Goal: Check status: Check status

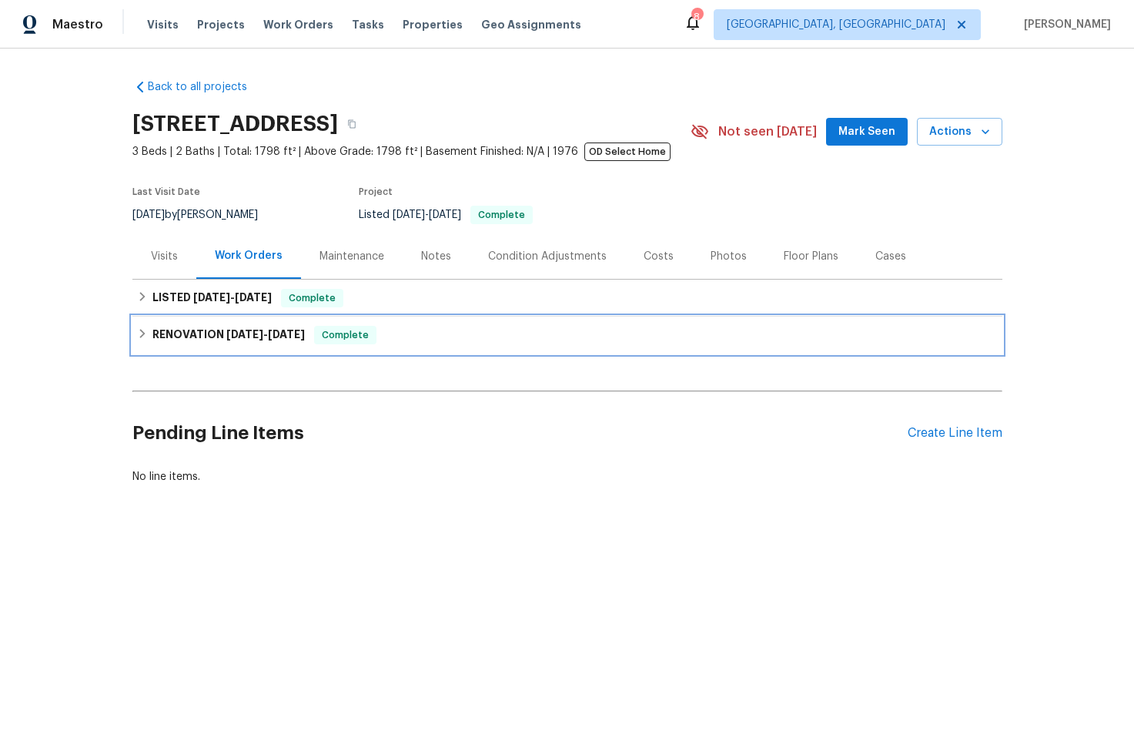
click at [390, 343] on div "RENOVATION 4/1/25 - 7/2/25 Complete" at bounding box center [567, 335] width 861 height 18
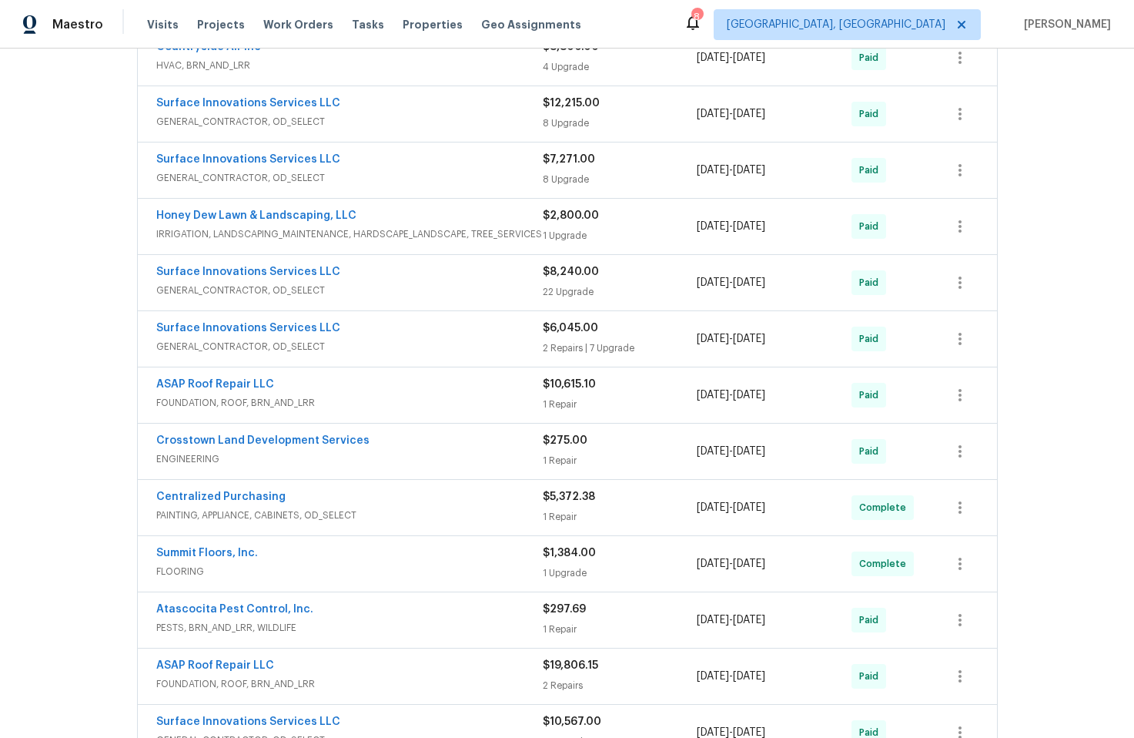
scroll to position [521, 0]
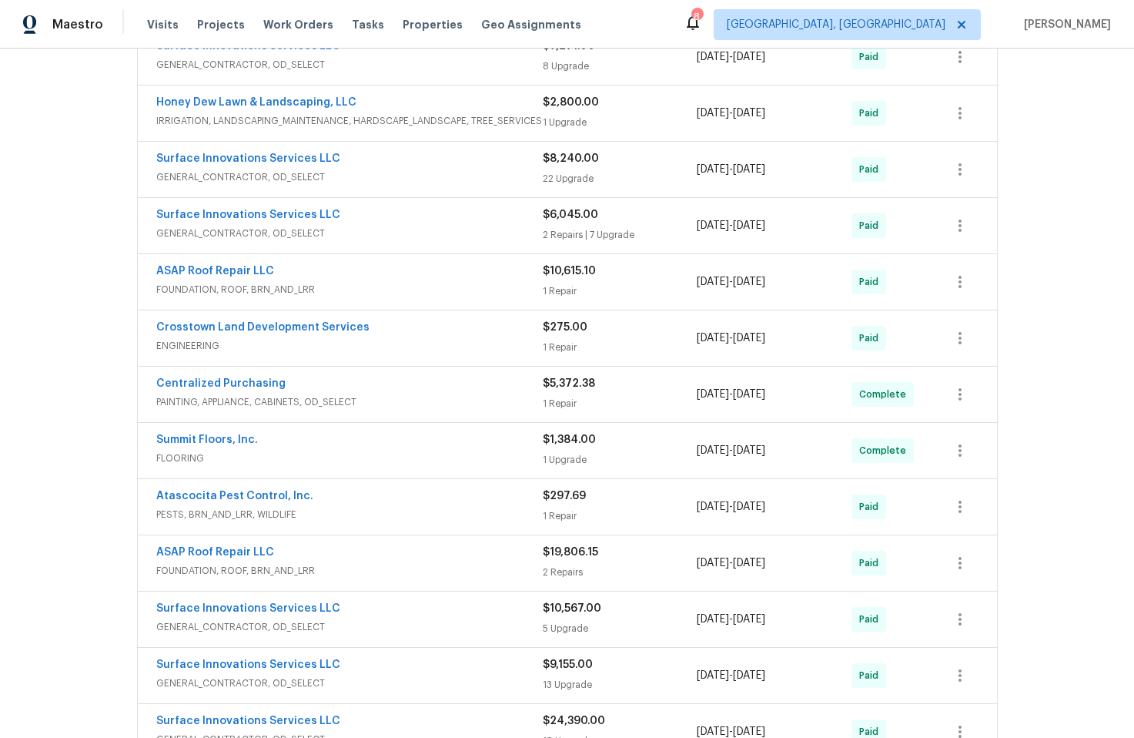
click at [447, 283] on span "FOUNDATION, ROOF, BRN_AND_LRR" at bounding box center [349, 289] width 387 height 15
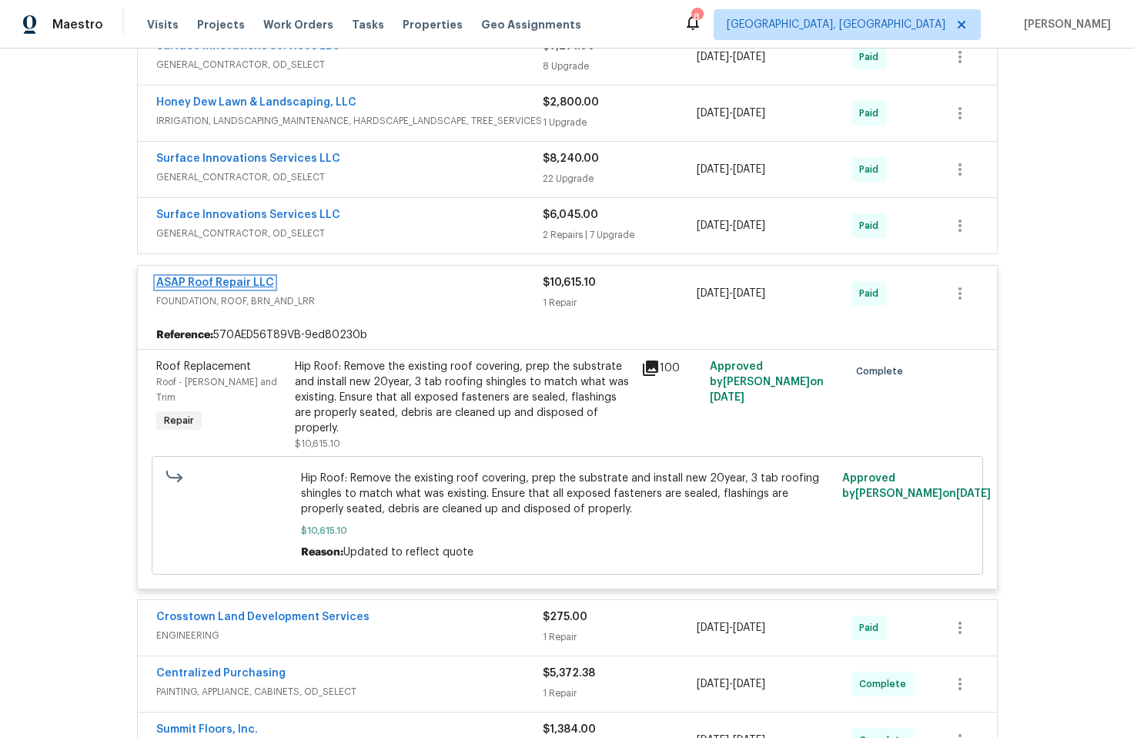
click at [229, 281] on link "ASAP Roof Repair LLC" at bounding box center [215, 282] width 118 height 11
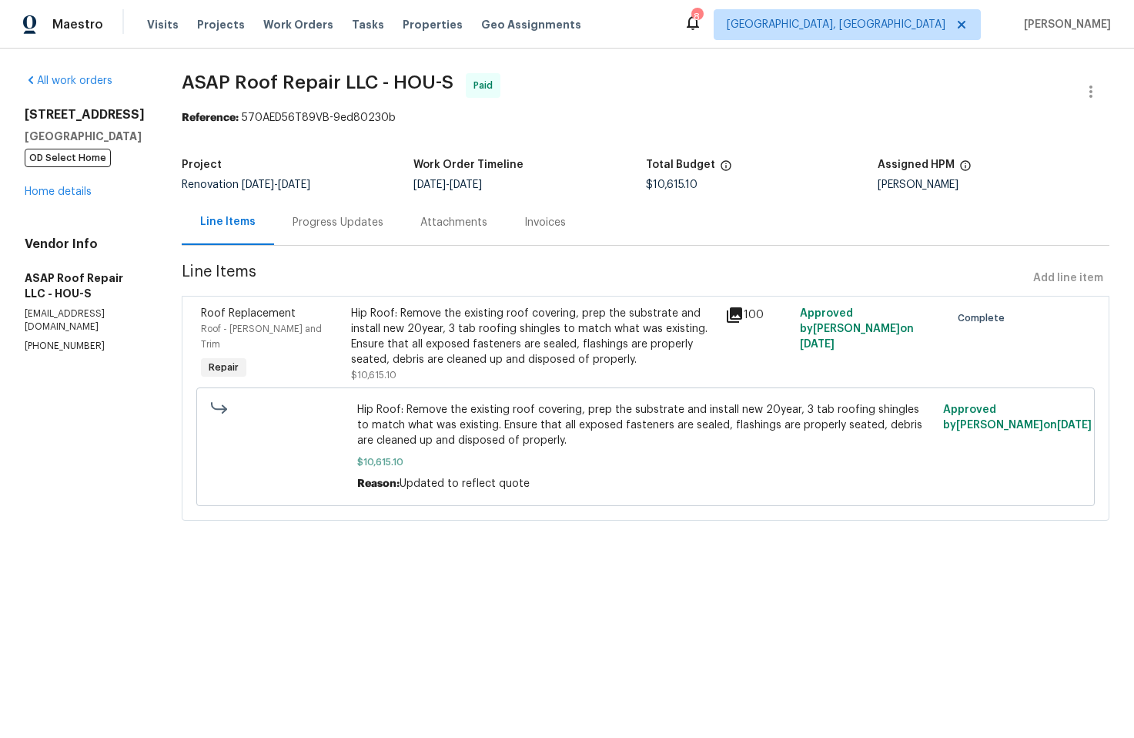
click at [329, 220] on div "Progress Updates" at bounding box center [338, 222] width 91 height 15
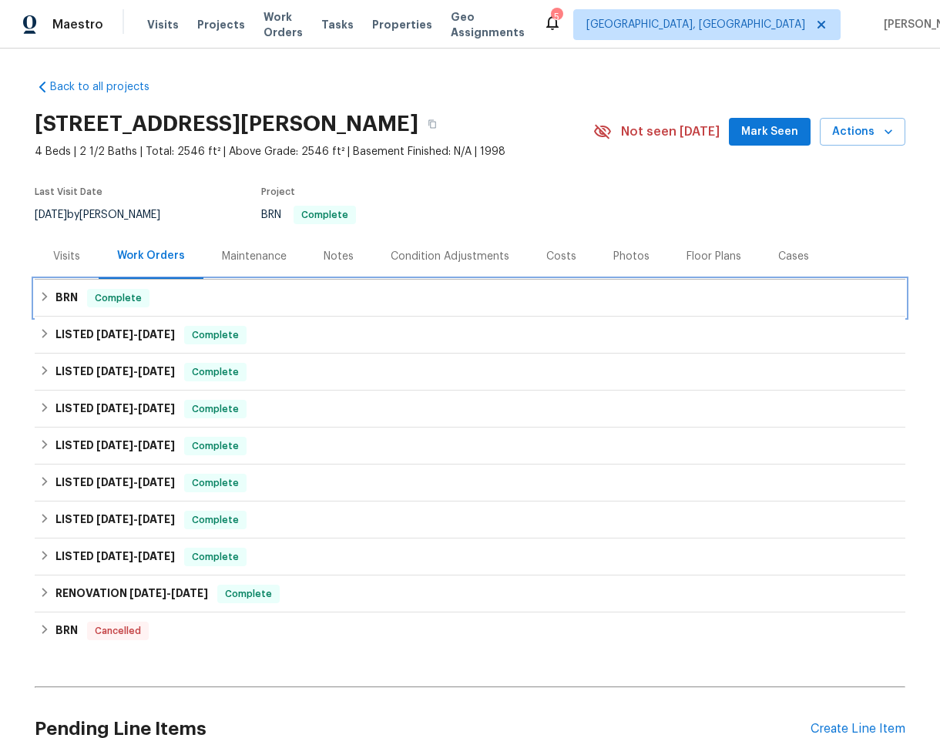
click at [327, 298] on div "BRN Complete" at bounding box center [469, 298] width 861 height 18
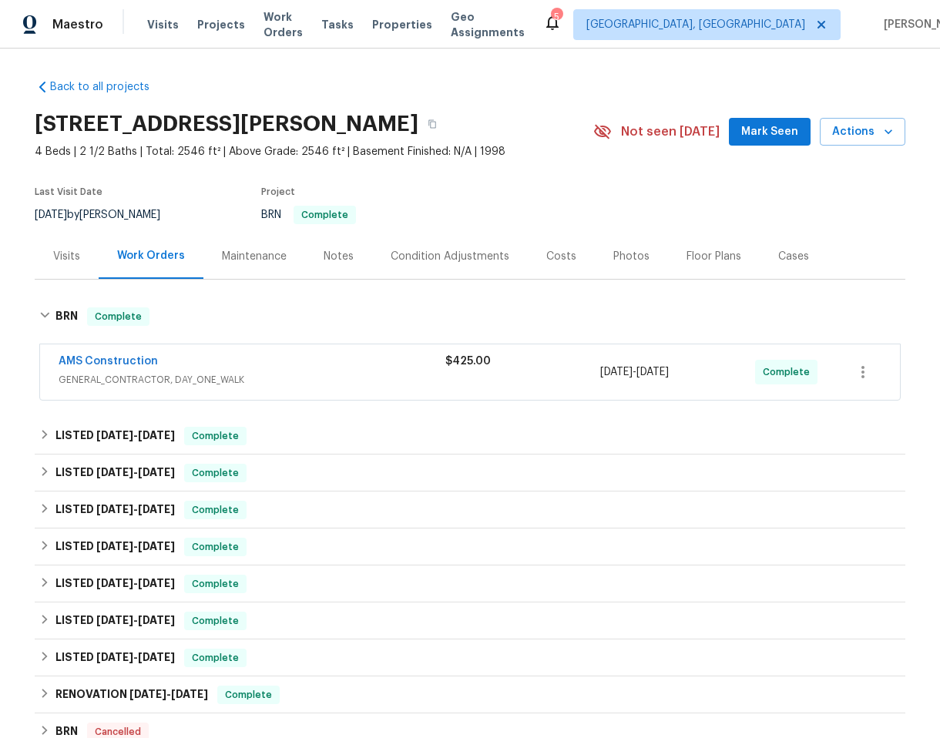
click at [382, 370] on div "AMS Construction" at bounding box center [252, 362] width 387 height 18
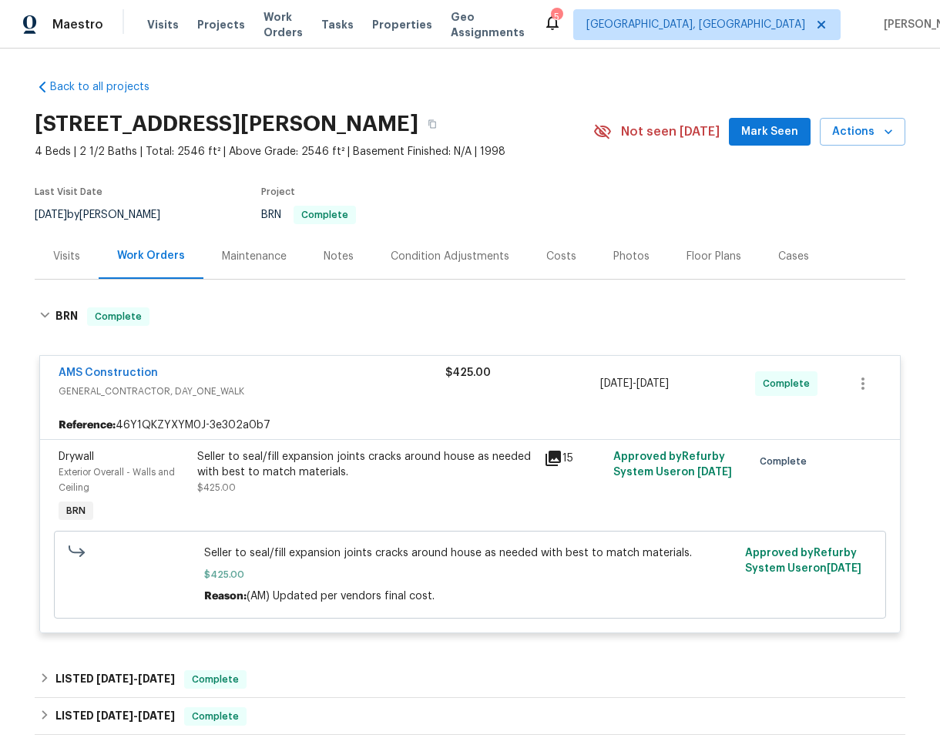
click at [89, 364] on div "AMS Construction GENERAL_CONTRACTOR, DAY_ONE_WALK $425.00 [DATE] - [DATE] Compl…" at bounding box center [469, 383] width 859 height 55
click at [92, 367] on link "AMS Construction" at bounding box center [108, 372] width 99 height 11
